Goal: Information Seeking & Learning: Learn about a topic

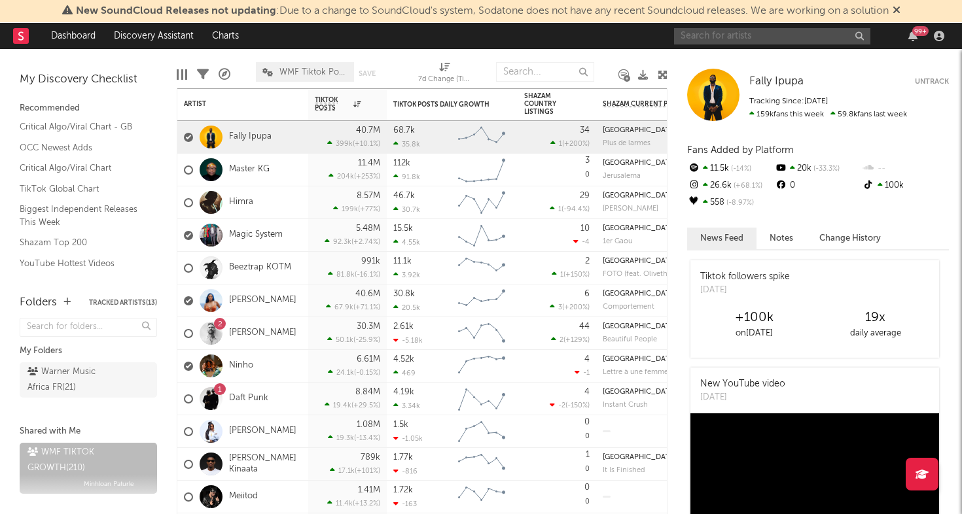
click at [736, 31] on input "text" at bounding box center [772, 36] width 196 height 16
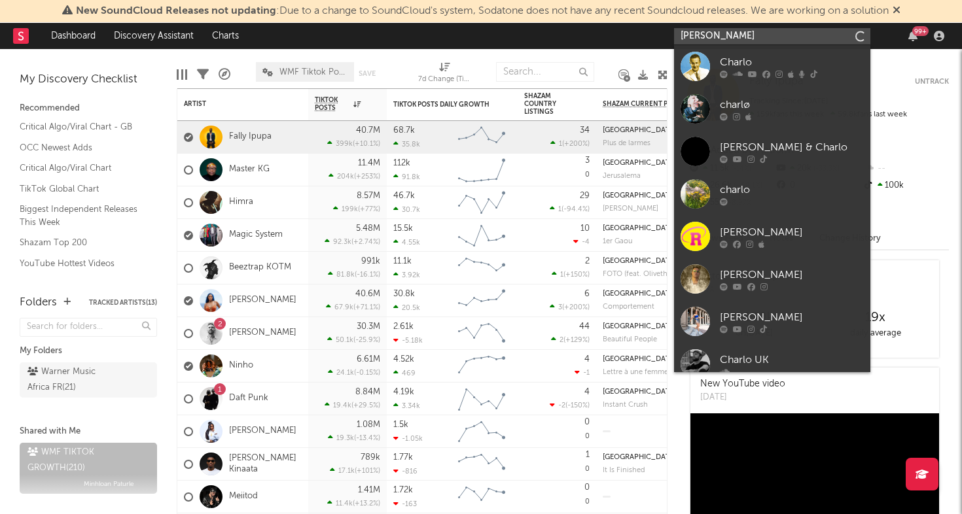
type input "[PERSON_NAME]"
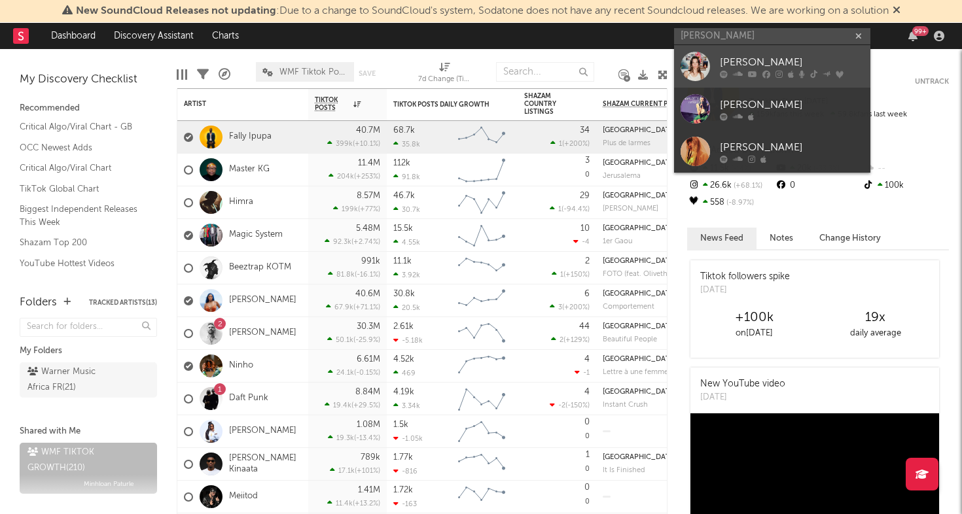
click at [696, 50] on link "[PERSON_NAME]" at bounding box center [772, 66] width 196 height 43
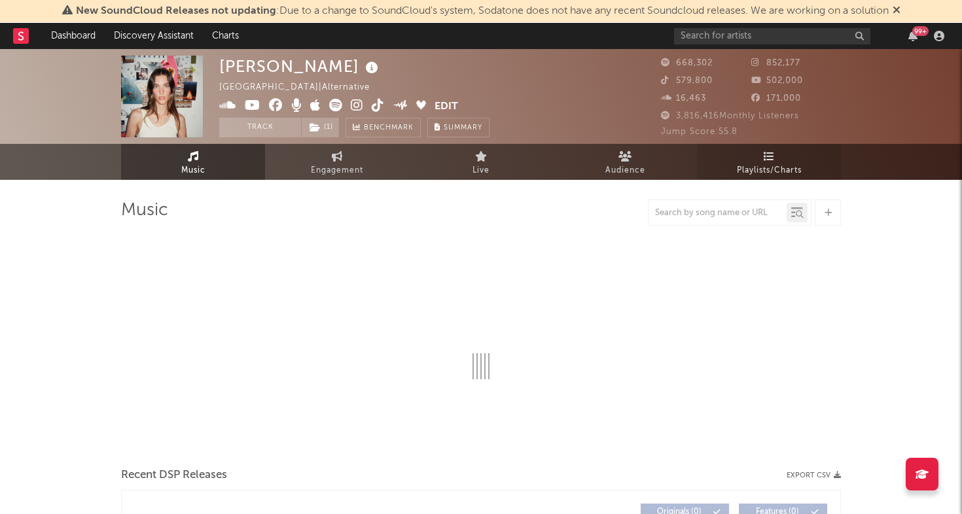
click at [759, 170] on span "Playlists/Charts" at bounding box center [769, 171] width 65 height 16
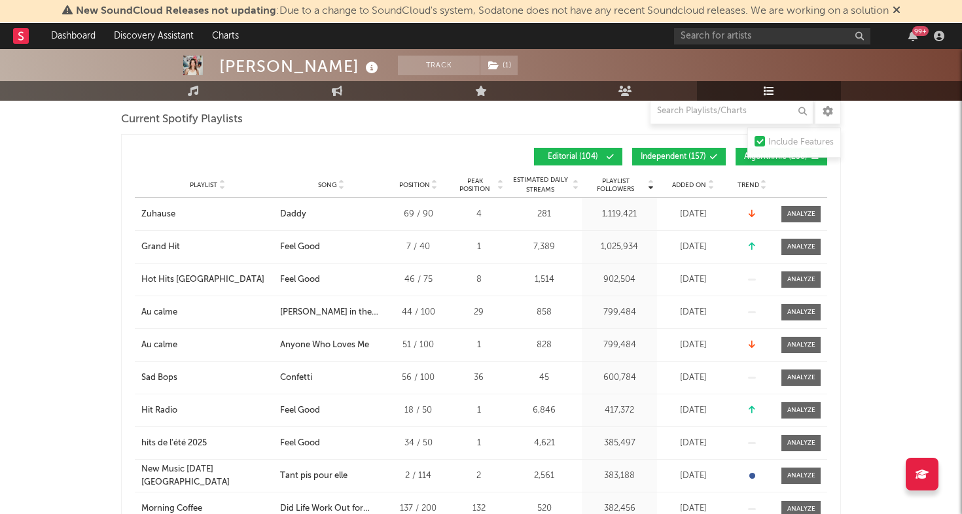
scroll to position [682, 0]
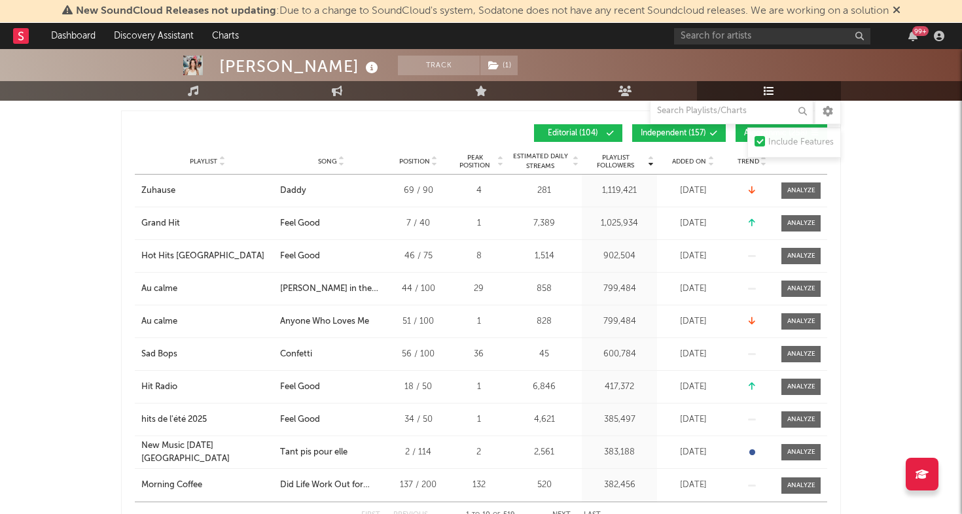
click at [681, 160] on span "Added On" at bounding box center [689, 162] width 34 height 8
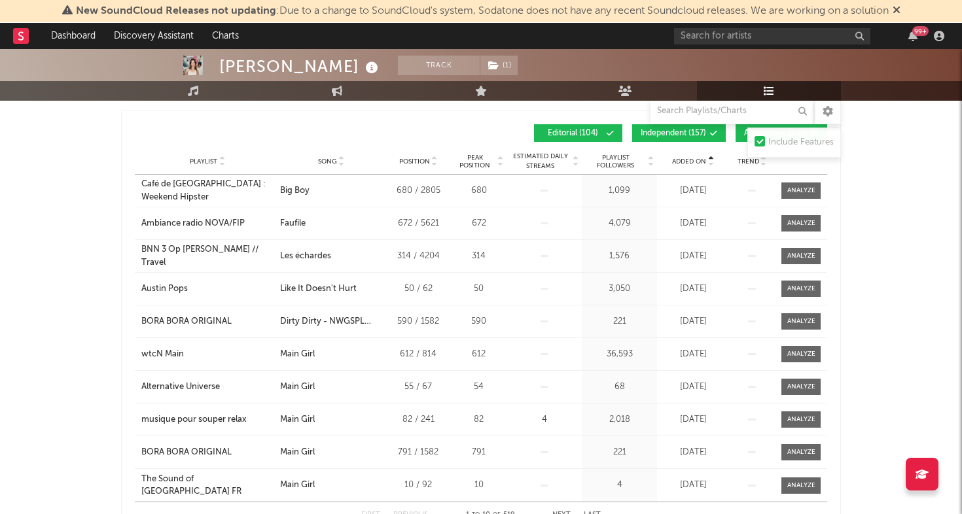
click at [681, 160] on span "Added On" at bounding box center [689, 162] width 34 height 8
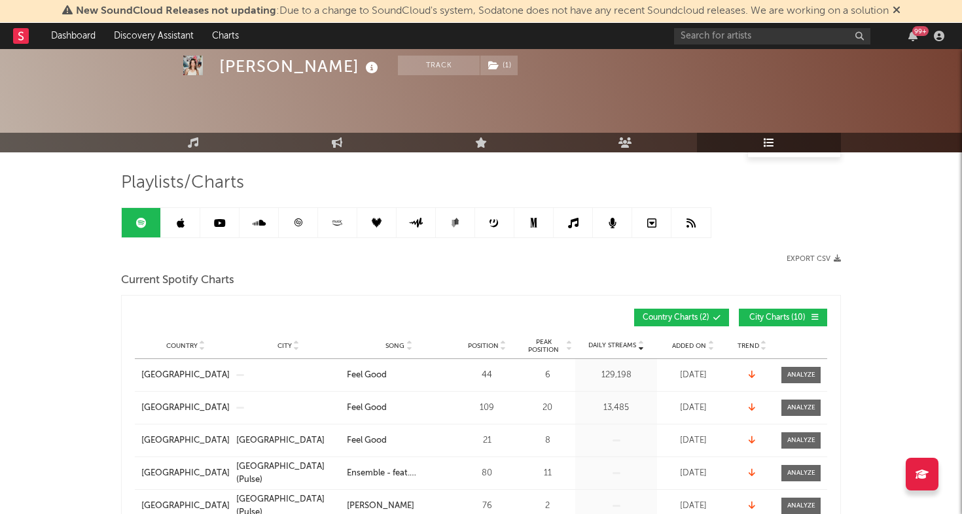
scroll to position [0, 0]
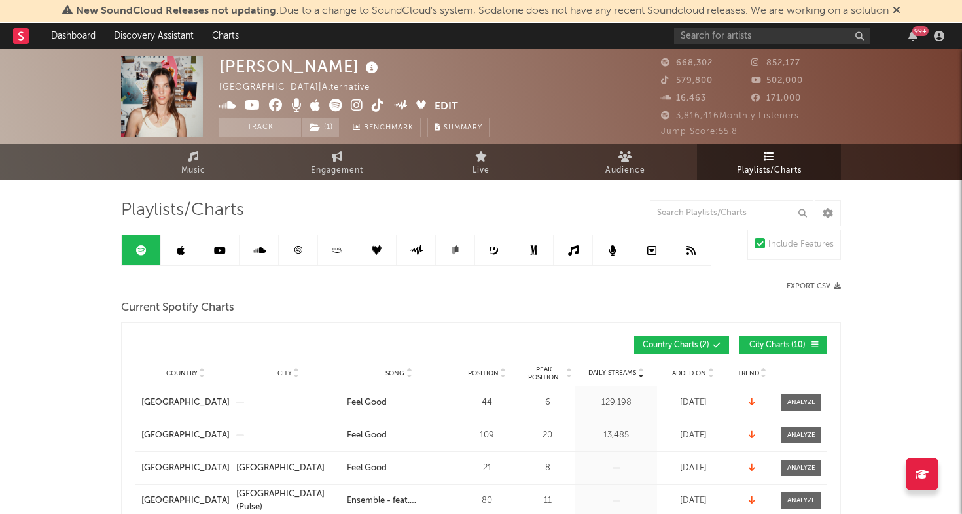
click at [174, 258] on link at bounding box center [180, 250] width 39 height 29
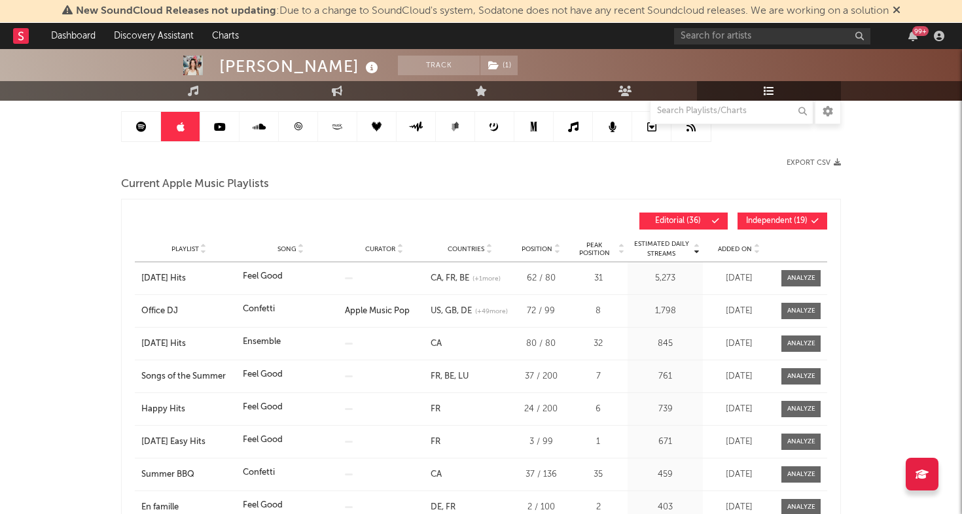
scroll to position [124, 0]
click at [726, 249] on span "Added On" at bounding box center [735, 249] width 34 height 8
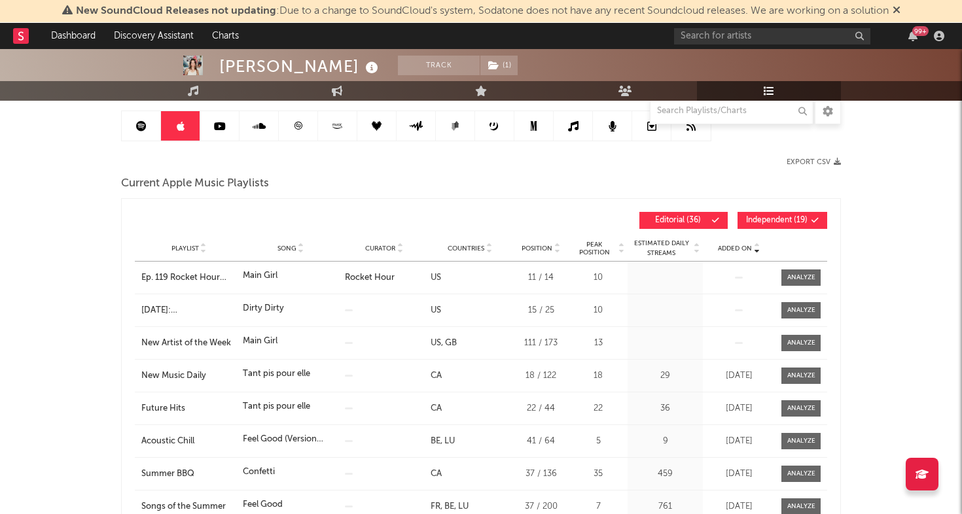
click at [726, 249] on span "Added On" at bounding box center [735, 249] width 34 height 8
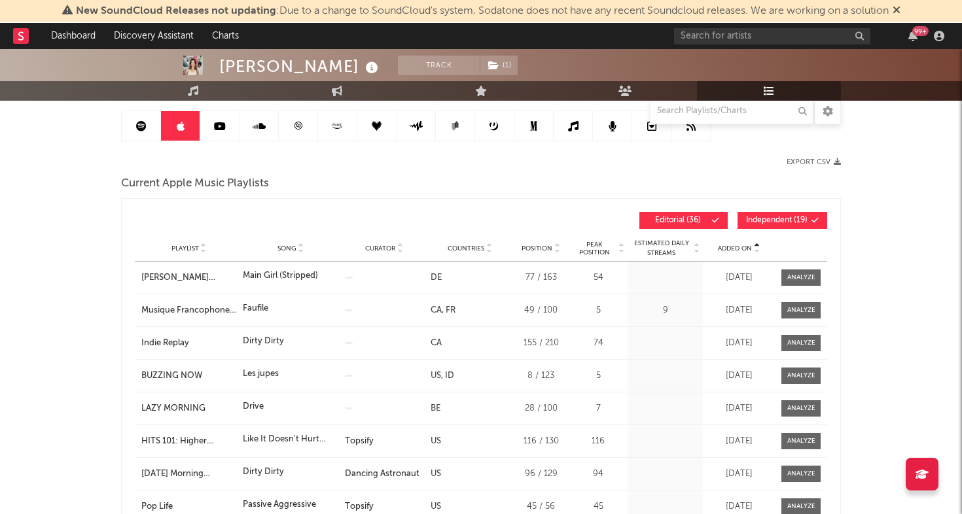
click at [726, 249] on span "Added On" at bounding box center [735, 249] width 34 height 8
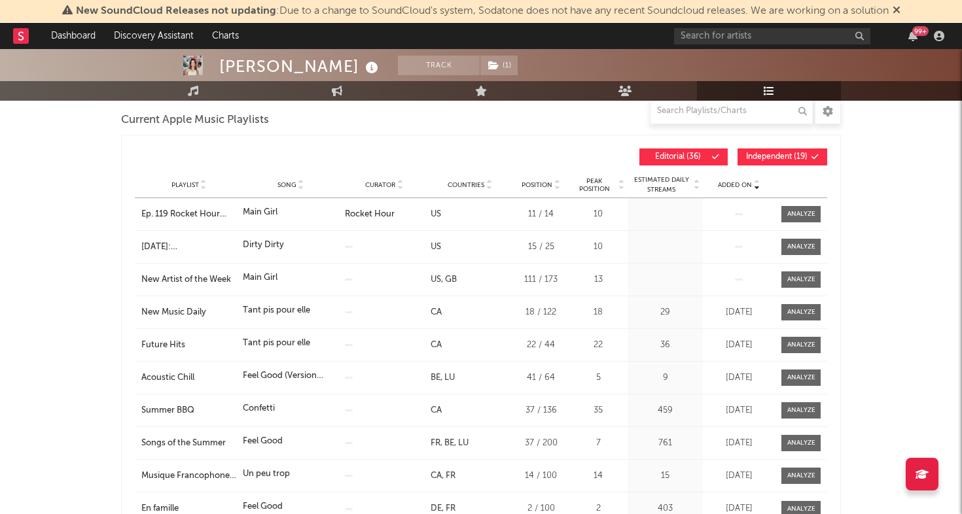
scroll to position [207, 0]
